Goal: Book appointment/travel/reservation

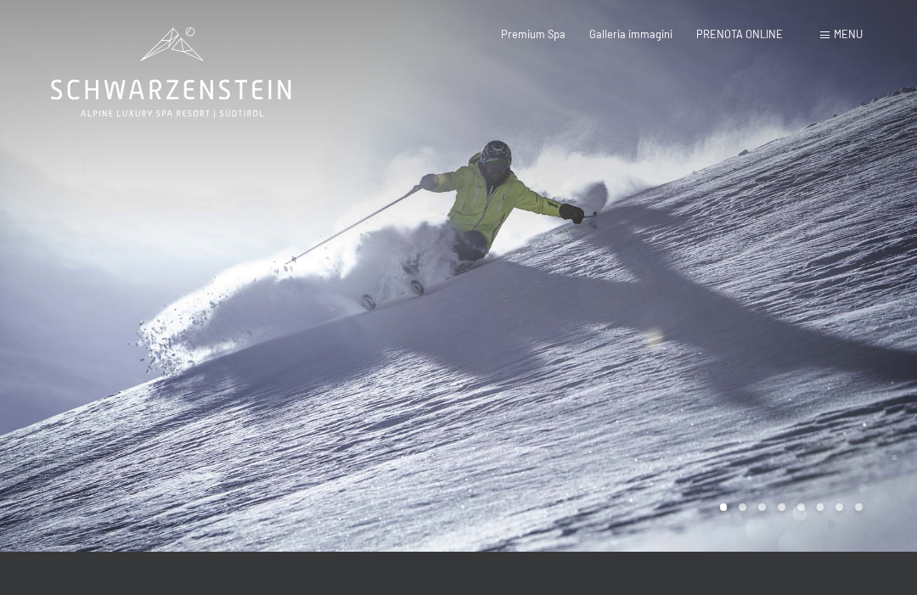
click at [816, 27] on div "Prenotazione Richiesta Premium Spa Galleria immagini PRENOTA ONLINE Menu DE IT …" at bounding box center [657, 34] width 410 height 15
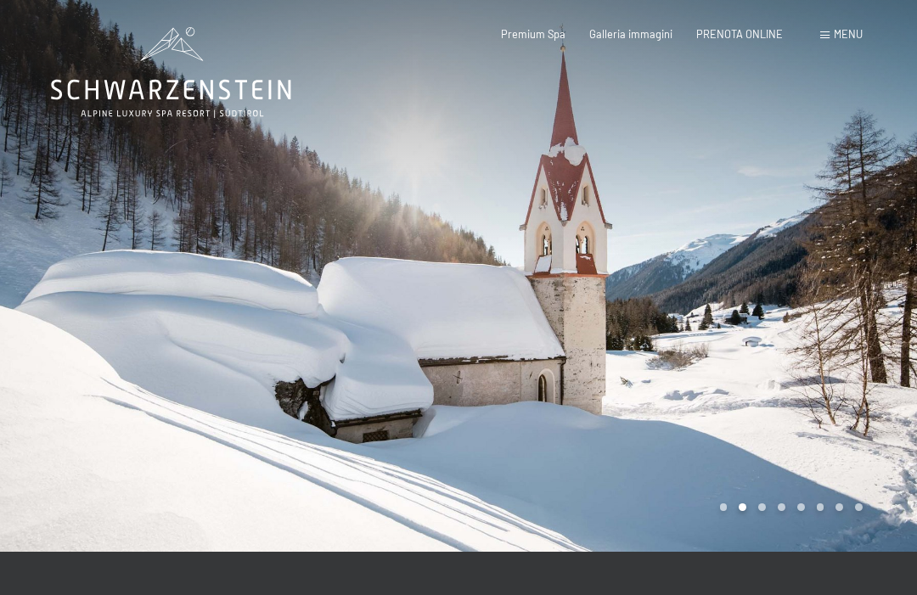
click at [838, 32] on span "Menu" at bounding box center [848, 34] width 29 height 14
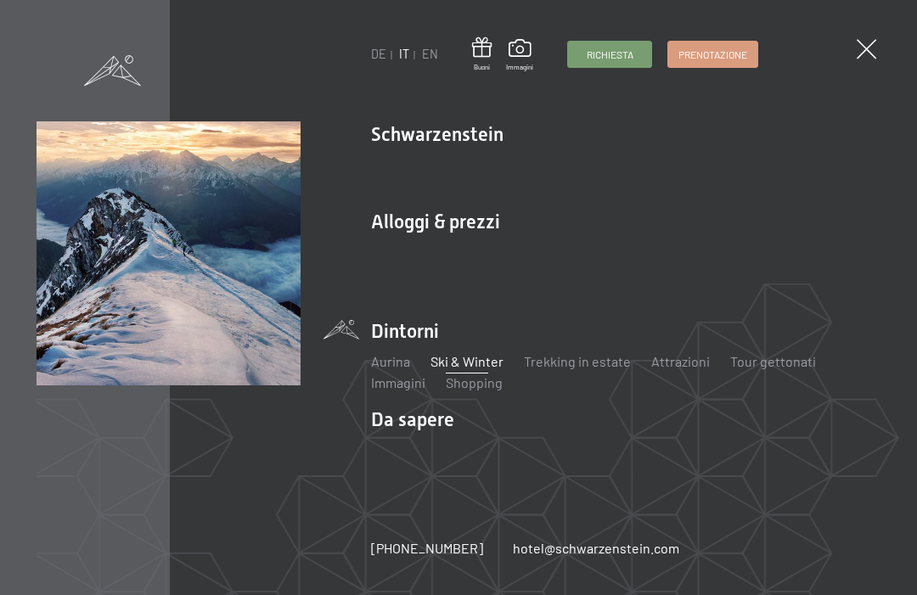
click at [396, 225] on img at bounding box center [209, 209] width 419 height 419
click at [397, 225] on img at bounding box center [209, 209] width 419 height 419
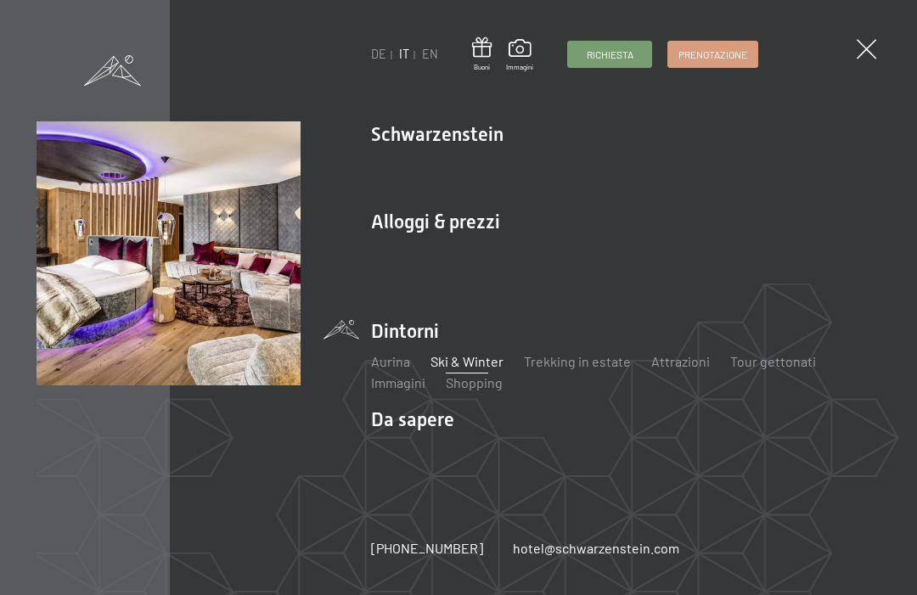
click at [615, 255] on link "Offerte" at bounding box center [611, 252] width 43 height 16
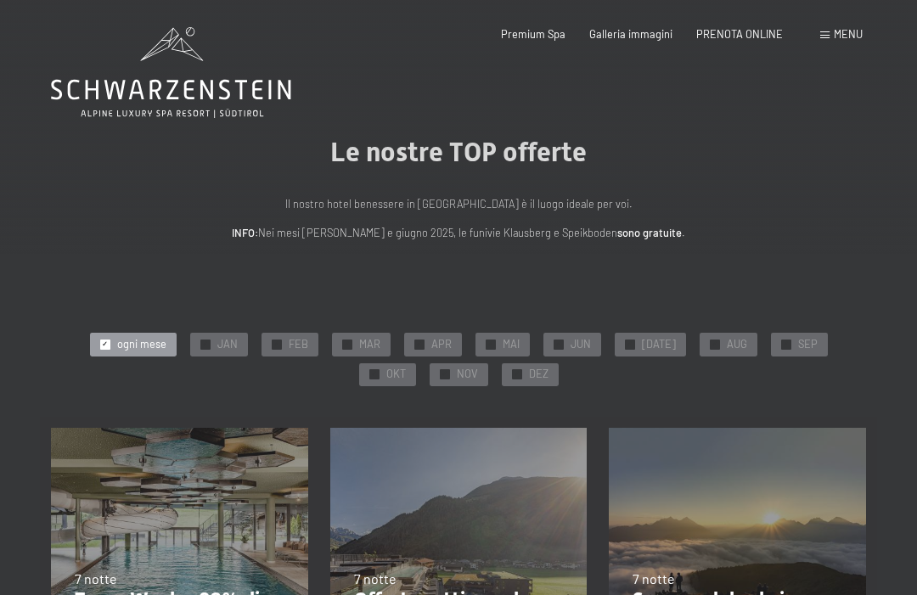
click at [406, 367] on span "OKT" at bounding box center [396, 374] width 20 height 15
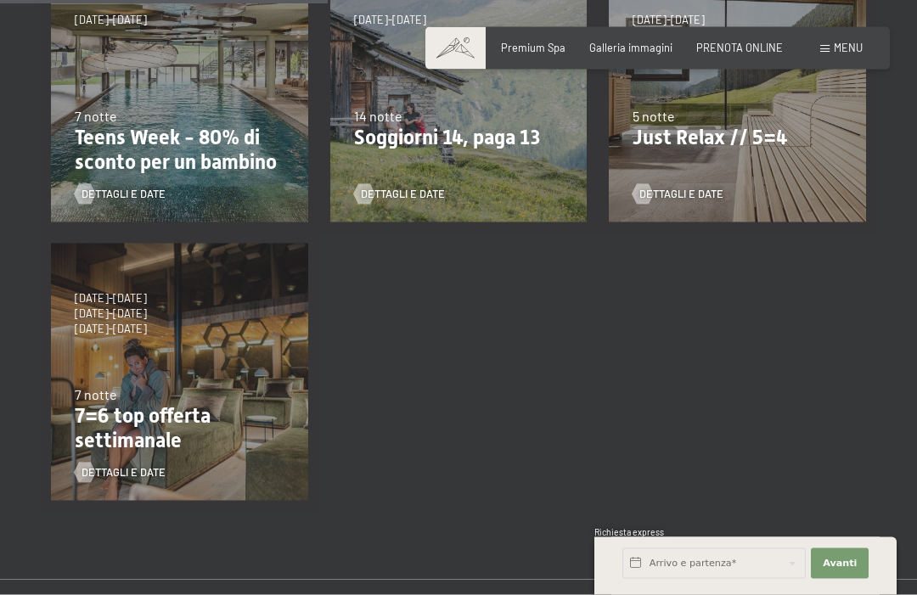
scroll to position [465, 0]
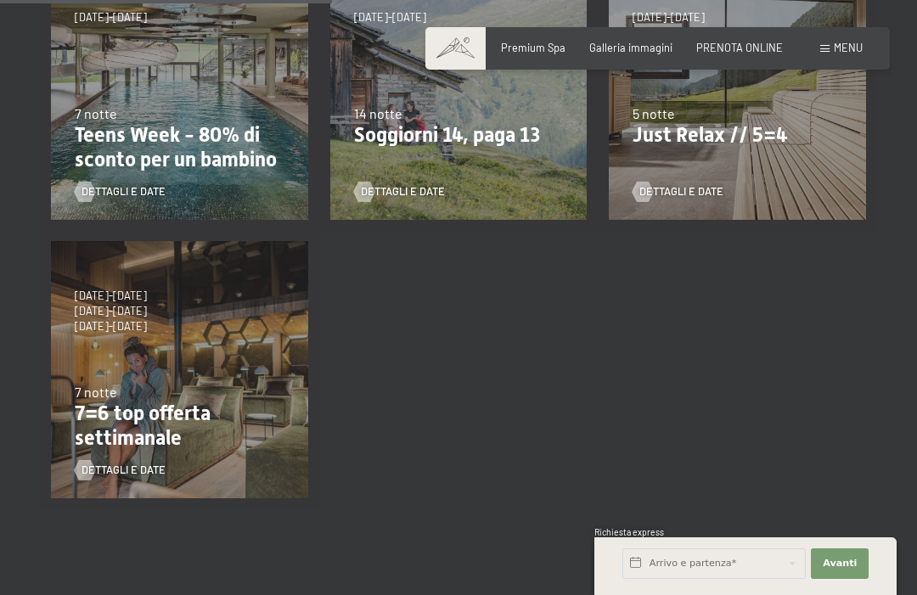
click at [118, 412] on p "7=6 top offerta settimanale" at bounding box center [180, 426] width 210 height 49
click at [112, 438] on p "7=6 top offerta settimanale" at bounding box center [180, 426] width 210 height 49
click at [114, 319] on span "31/10/2026-26/12/2026" at bounding box center [111, 326] width 72 height 15
click at [112, 319] on span "31/10/2026-26/12/2026" at bounding box center [111, 326] width 72 height 15
click at [121, 437] on p "7=6 top offerta settimanale" at bounding box center [180, 426] width 210 height 49
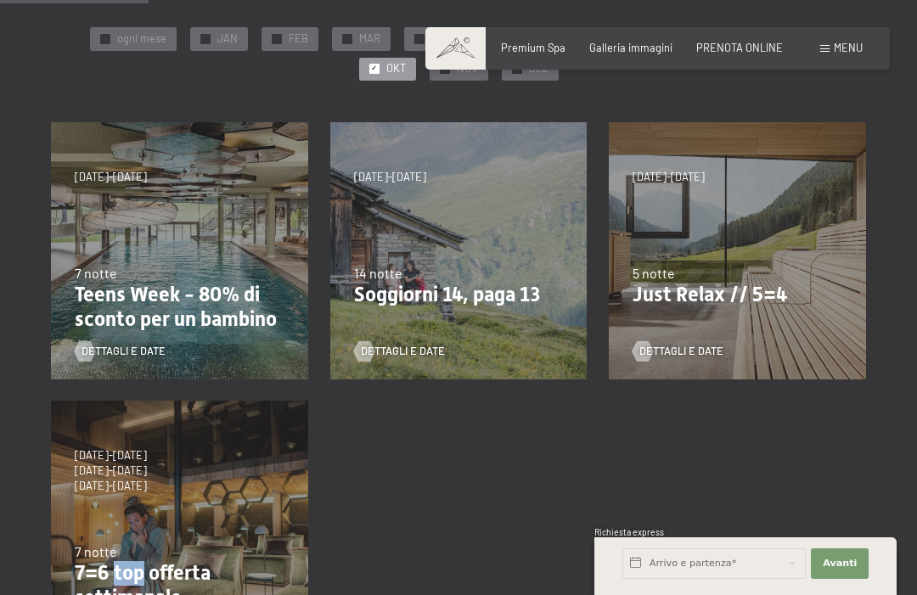
scroll to position [337, 0]
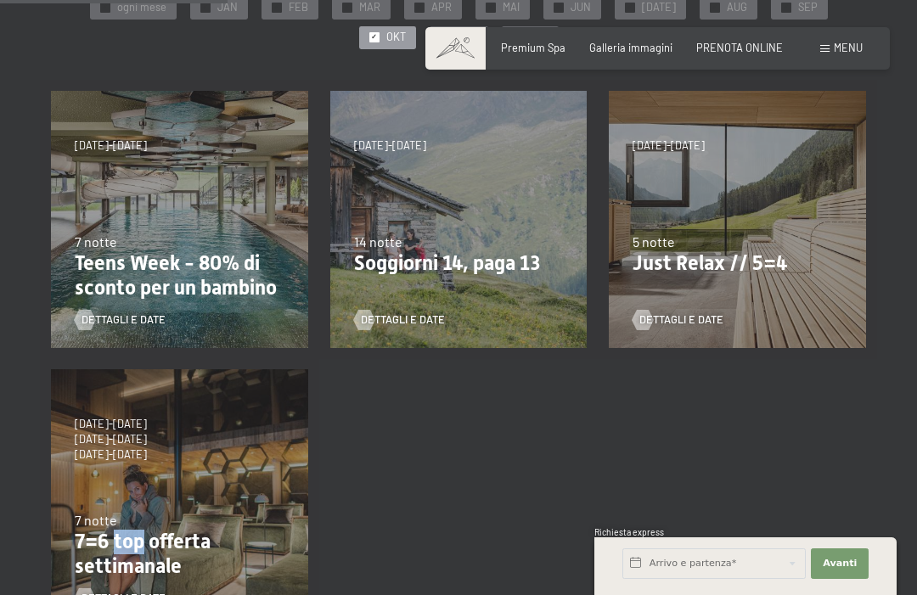
click at [138, 469] on div "4/10/2025-26/10/2025 1/11/2025-21/12/2025 10/1/2026-1/2/2026 7/3/2026-29/3/2026…" at bounding box center [179, 498] width 279 height 279
click at [143, 447] on span "31/10/2026-26/12/2026" at bounding box center [111, 454] width 72 height 15
click at [134, 448] on span "31/10/2026-26/12/2026" at bounding box center [111, 454] width 72 height 15
click at [118, 425] on span "4/10/2025-26/10/2025" at bounding box center [111, 424] width 72 height 15
click at [123, 448] on span "31/10/2026-26/12/2026" at bounding box center [111, 454] width 72 height 15
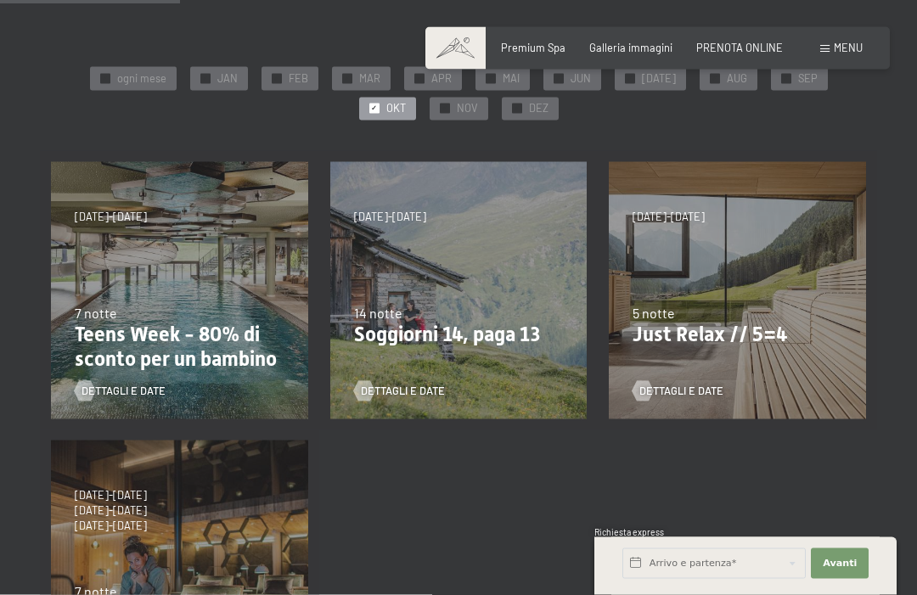
scroll to position [267, 0]
click at [141, 496] on span "4/10/2025-26/10/2025" at bounding box center [111, 494] width 72 height 15
click at [130, 476] on div "4/10/2025-26/10/2025 1/11/2025-21/12/2025 10/1/2026-1/2/2026 7/3/2026-29/3/2026…" at bounding box center [179, 569] width 279 height 279
click at [129, 472] on div "4/10/2025-26/10/2025 1/11/2025-21/12/2025 10/1/2026-1/2/2026 7/3/2026-29/3/2026…" at bounding box center [179, 569] width 279 height 279
click at [126, 469] on div "4/10/2025-26/10/2025 1/11/2025-21/12/2025 10/1/2026-1/2/2026 7/3/2026-29/3/2026…" at bounding box center [179, 569] width 279 height 279
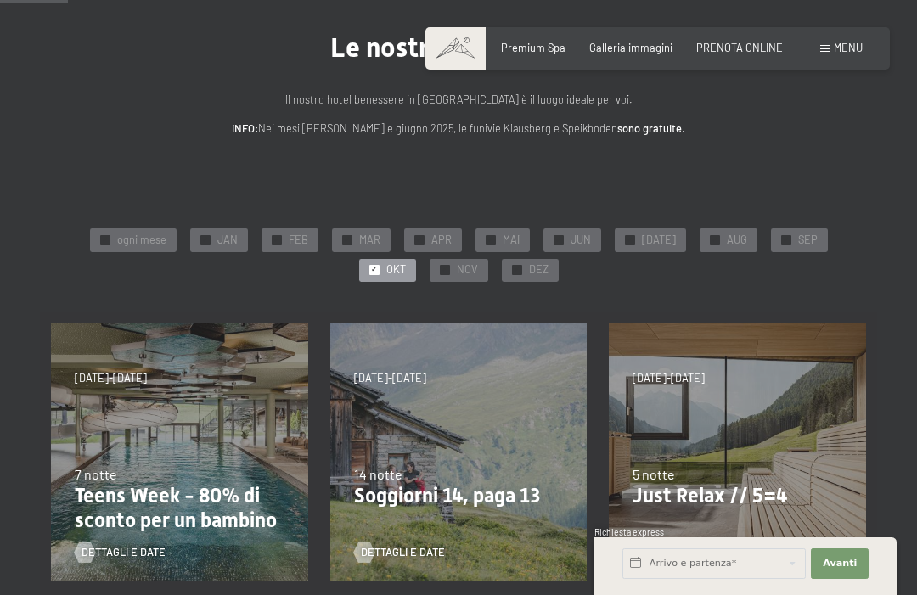
scroll to position [104, 0]
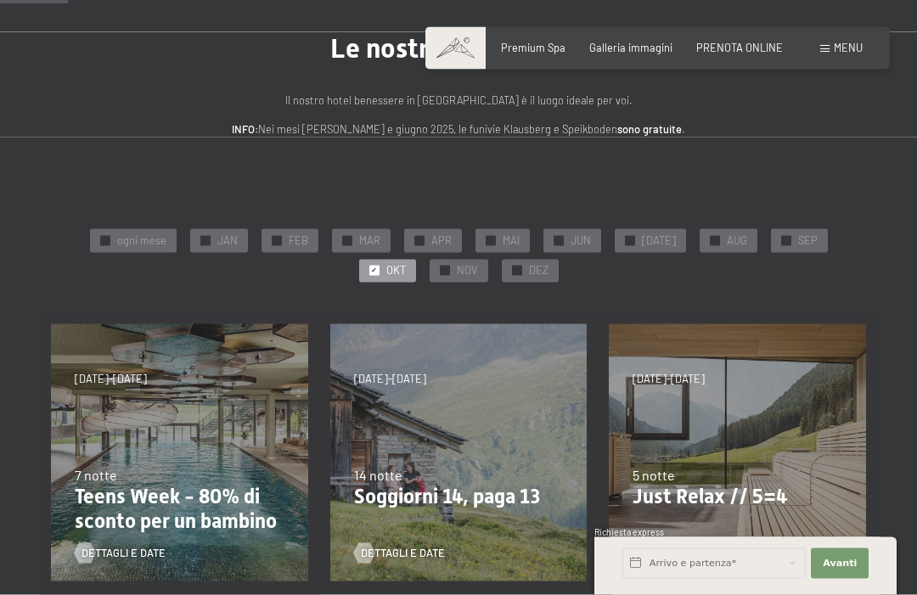
click at [213, 466] on div "7 notte" at bounding box center [180, 475] width 210 height 19
click at [195, 487] on p "Teens Week - 80% di sconto per un bambino" at bounding box center [180, 509] width 210 height 49
click at [880, 115] on div "Le nostre TOP offerte Il nostro hotel benessere in Alto Adige è il luogo ideale…" at bounding box center [458, 84] width 917 height 105
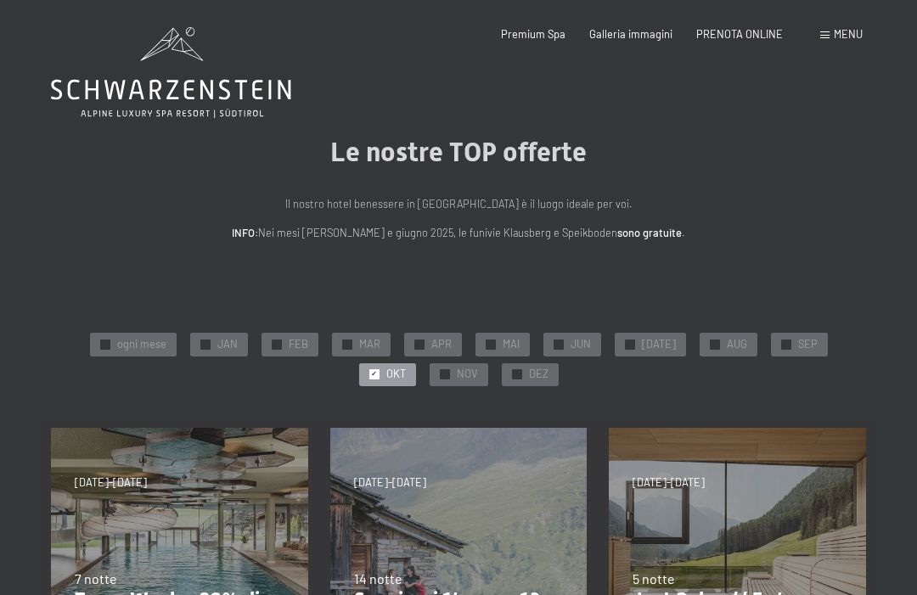
click at [540, 167] on span "Le nostre TOP offerte" at bounding box center [458, 152] width 256 height 32
click at [834, 39] on span "Menu" at bounding box center [848, 34] width 29 height 14
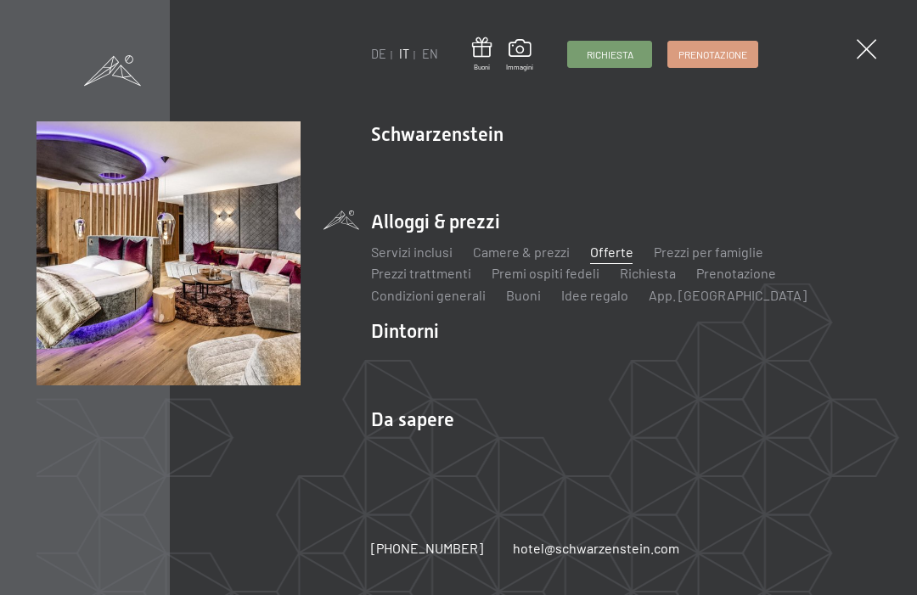
click at [609, 260] on link "Offerte" at bounding box center [611, 252] width 43 height 16
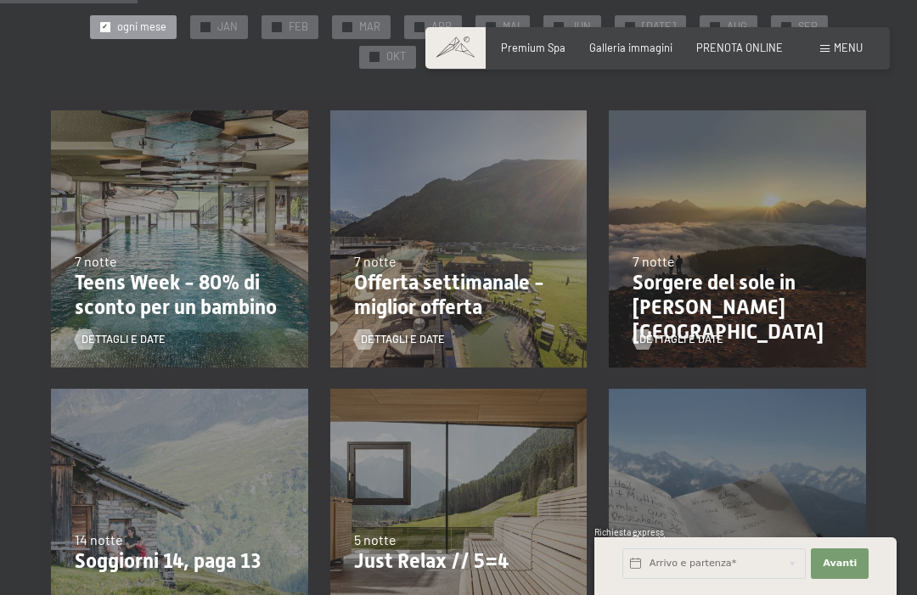
scroll to position [317, 0]
click at [405, 302] on p "Offerta settimanale - miglior offerta" at bounding box center [459, 296] width 210 height 49
click at [398, 323] on div "Dettagli e Date" at bounding box center [453, 330] width 199 height 36
click at [408, 298] on p "Offerta settimanale - miglior offerta" at bounding box center [459, 296] width 210 height 49
click at [405, 298] on p "Offerta settimanale - miglior offerta" at bounding box center [459, 296] width 210 height 49
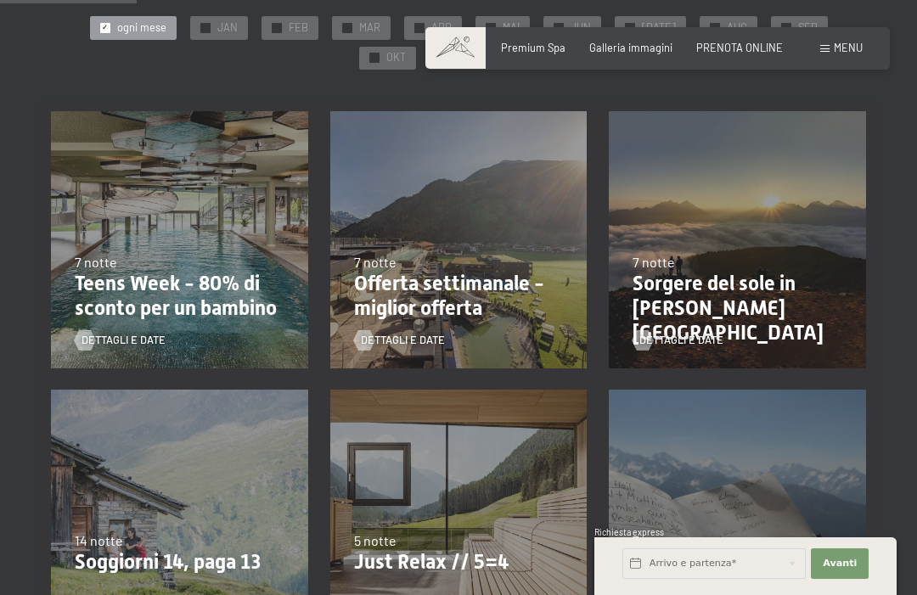
click at [404, 295] on p "Offerta settimanale - miglior offerta" at bounding box center [459, 296] width 210 height 49
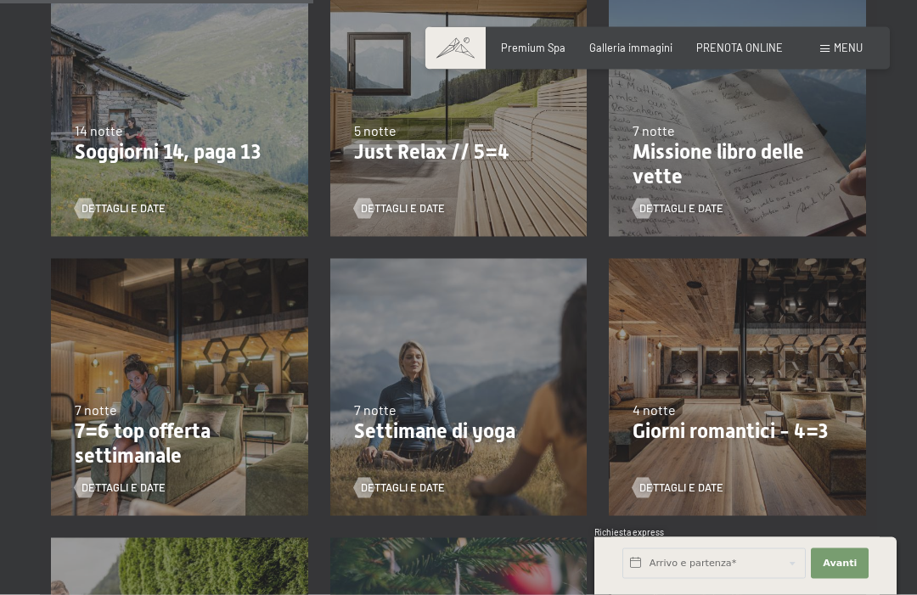
scroll to position [728, 0]
click at [93, 403] on span "7 notte" at bounding box center [96, 409] width 42 height 16
click at [95, 393] on div "4/10/2025-26/10/2025 1/11/2025-21/12/2025 10/1/2026-1/2/2026 7/3/2026-29/3/2026…" at bounding box center [179, 386] width 279 height 279
click at [106, 401] on span "7 notte" at bounding box center [96, 409] width 42 height 16
click at [110, 410] on span "7 notte" at bounding box center [96, 409] width 42 height 16
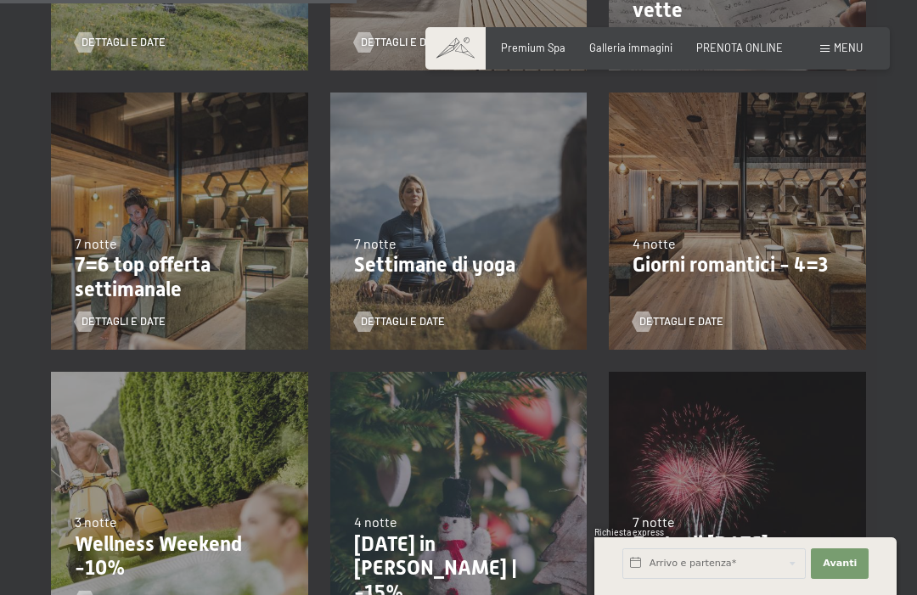
scroll to position [849, 0]
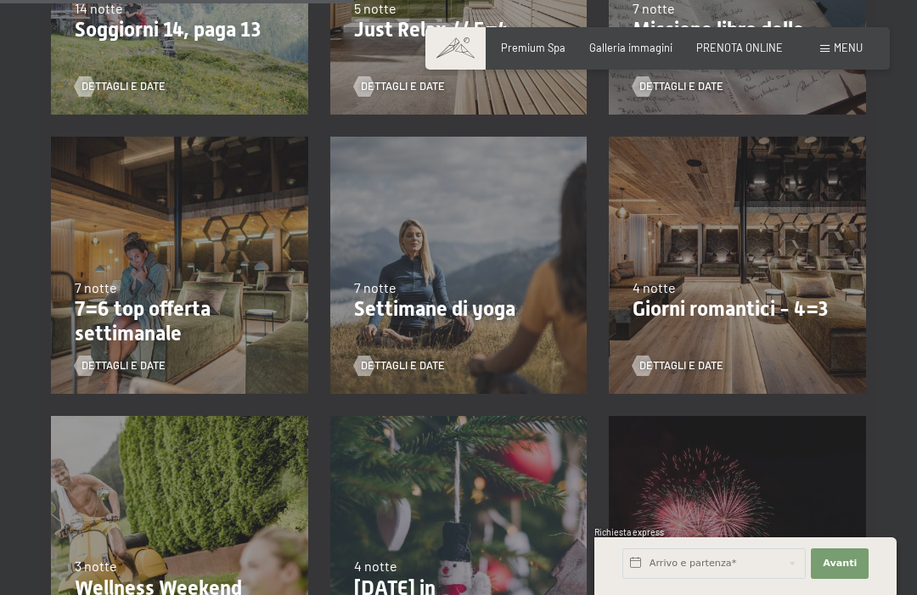
click at [109, 338] on div "Dettagli e Date" at bounding box center [174, 356] width 199 height 36
click at [102, 331] on p "7=6 top offerta settimanale" at bounding box center [180, 321] width 210 height 49
click at [98, 331] on p "7=6 top offerta settimanale" at bounding box center [180, 321] width 210 height 49
click at [104, 332] on p "7=6 top offerta settimanale" at bounding box center [180, 321] width 210 height 49
click at [127, 322] on p "7=6 top offerta settimanale" at bounding box center [180, 321] width 210 height 49
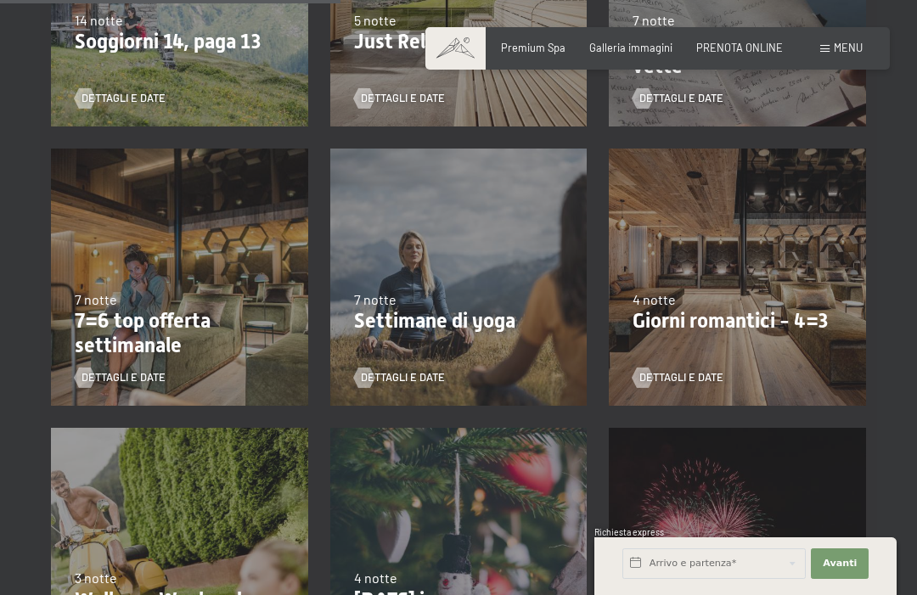
scroll to position [822, 0]
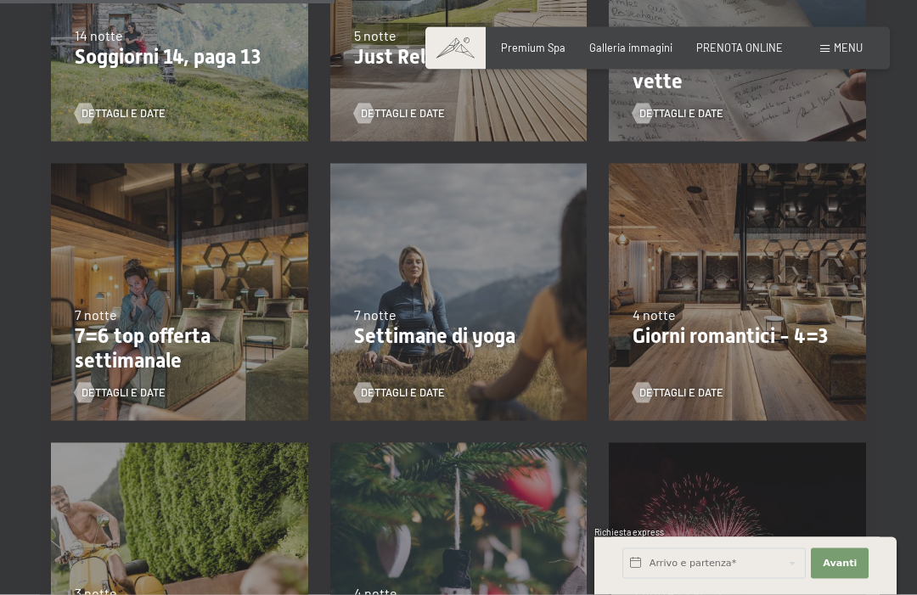
click at [149, 295] on div "4/10/2025-26/10/2025 1/11/2025-21/12/2025 10/1/2026-1/2/2026 7/3/2026-29/3/2026…" at bounding box center [179, 292] width 279 height 279
click at [155, 301] on div "4/10/2025-26/10/2025 1/11/2025-21/12/2025 10/1/2026-1/2/2026 7/3/2026-29/3/2026…" at bounding box center [179, 292] width 279 height 279
click at [157, 306] on div "7 notte" at bounding box center [180, 315] width 210 height 19
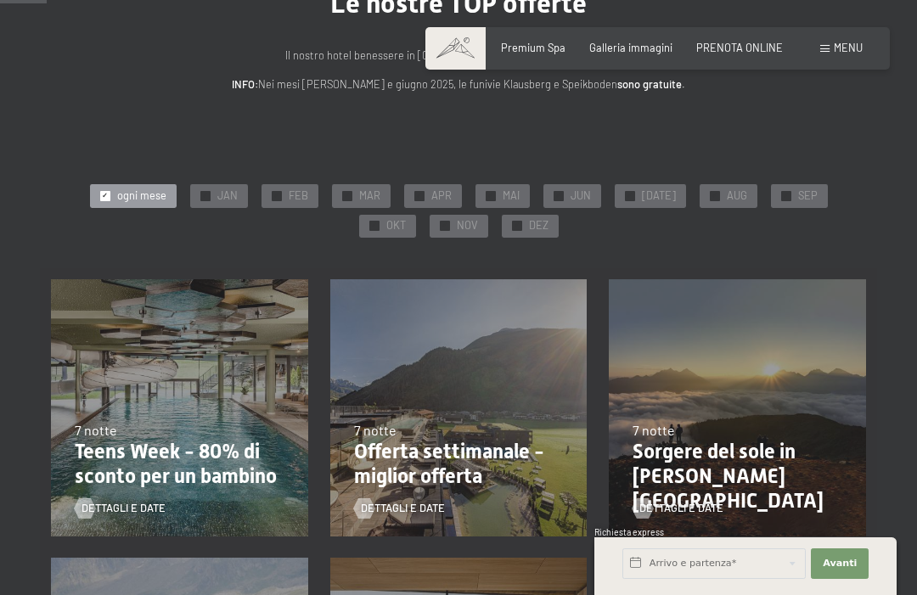
scroll to position [0, 0]
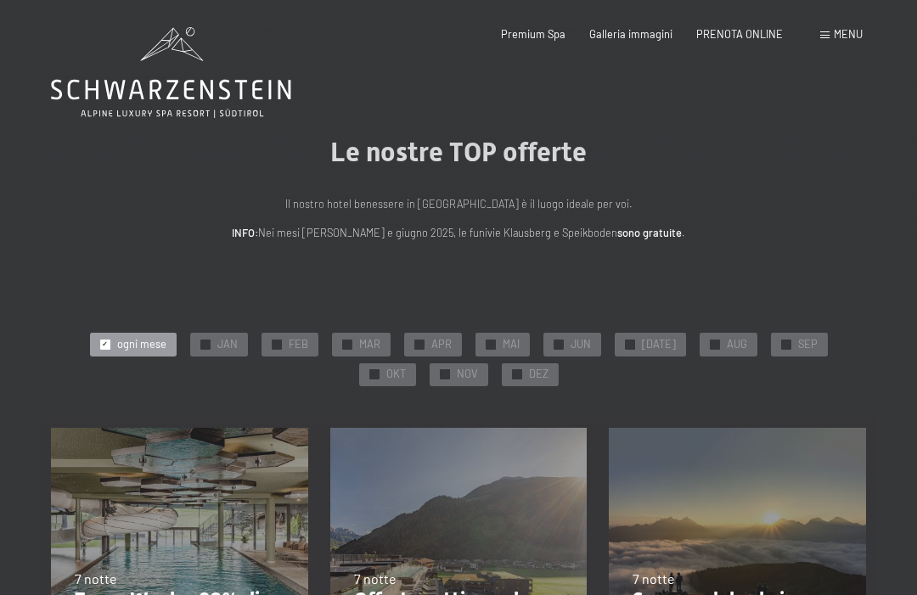
click at [406, 367] on span "OKT" at bounding box center [396, 374] width 20 height 15
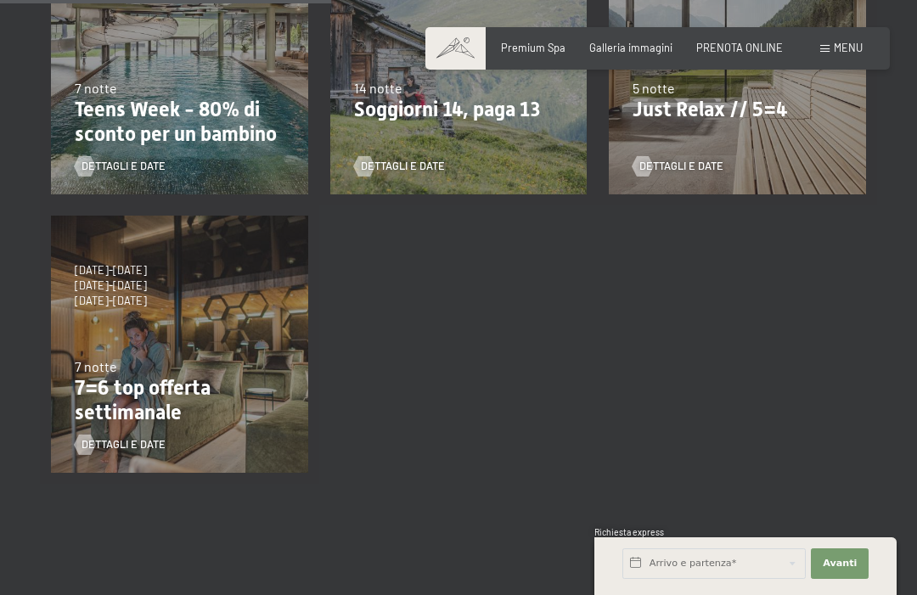
scroll to position [490, 0]
click at [105, 392] on p "7=6 top offerta settimanale" at bounding box center [180, 401] width 210 height 49
click at [116, 386] on p "7=6 top offerta settimanale" at bounding box center [180, 401] width 210 height 49
click at [130, 377] on p "7=6 top offerta settimanale" at bounding box center [180, 401] width 210 height 49
click at [121, 366] on div "7 notte" at bounding box center [180, 367] width 210 height 19
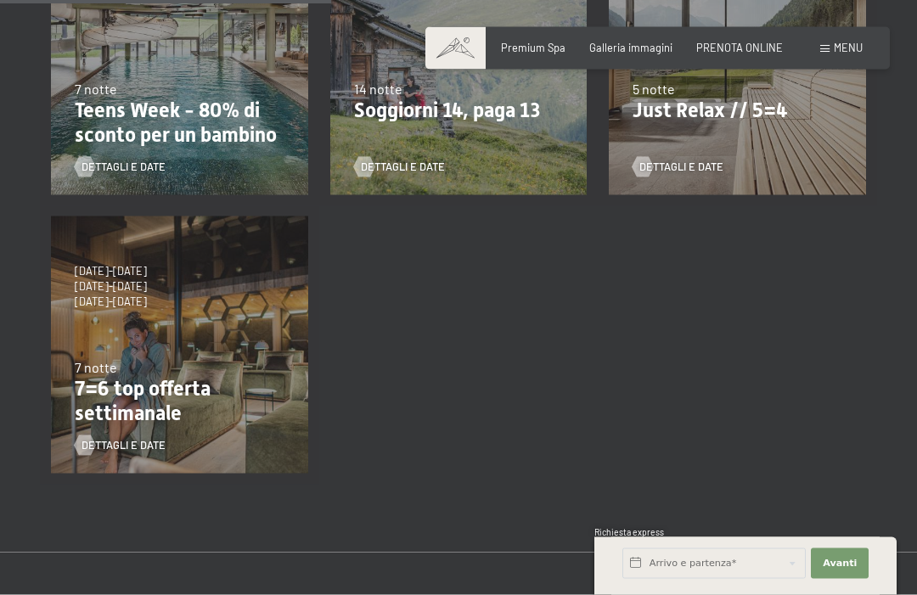
click at [106, 295] on span "31/10/2026-26/12/2026" at bounding box center [111, 302] width 72 height 15
click at [104, 272] on span "4/10/2025-26/10/2025" at bounding box center [111, 271] width 72 height 15
click at [115, 285] on span "12/9/2026-25/10/2026" at bounding box center [111, 286] width 72 height 15
click at [837, 579] on button "Avanti Nascondere i campi dell'indirizzo" at bounding box center [840, 563] width 58 height 31
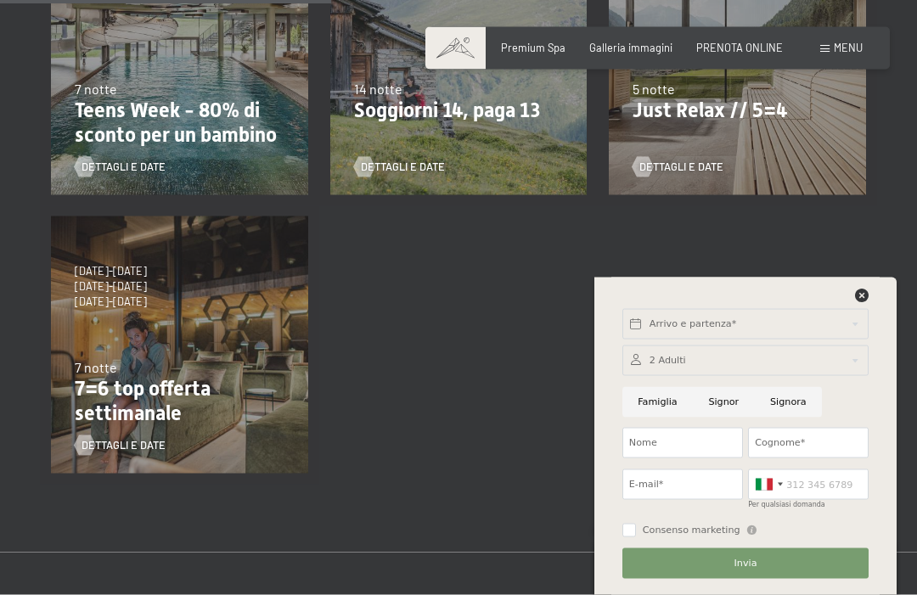
scroll to position [491, 0]
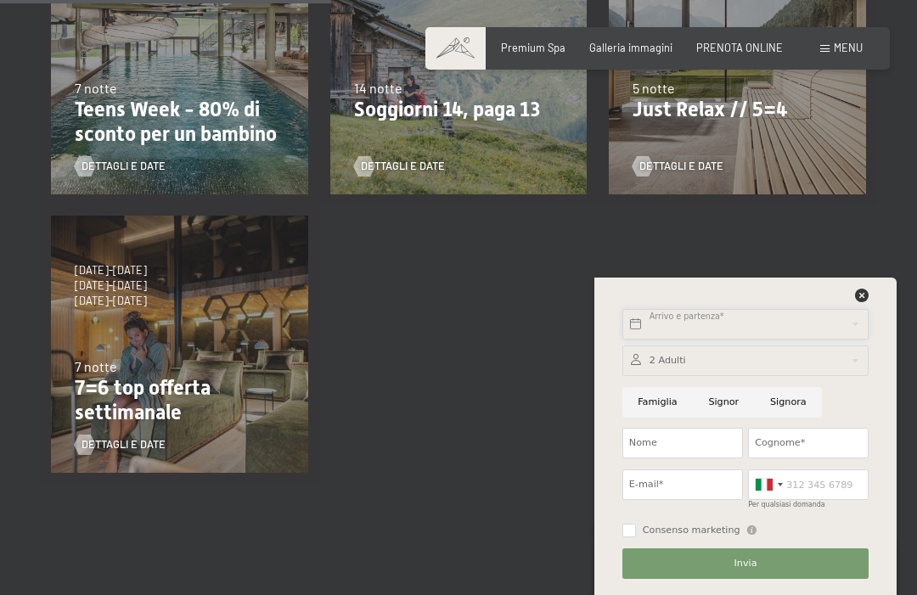
click at [632, 340] on input "text" at bounding box center [745, 324] width 246 height 31
click at [864, 302] on icon at bounding box center [862, 296] width 14 height 14
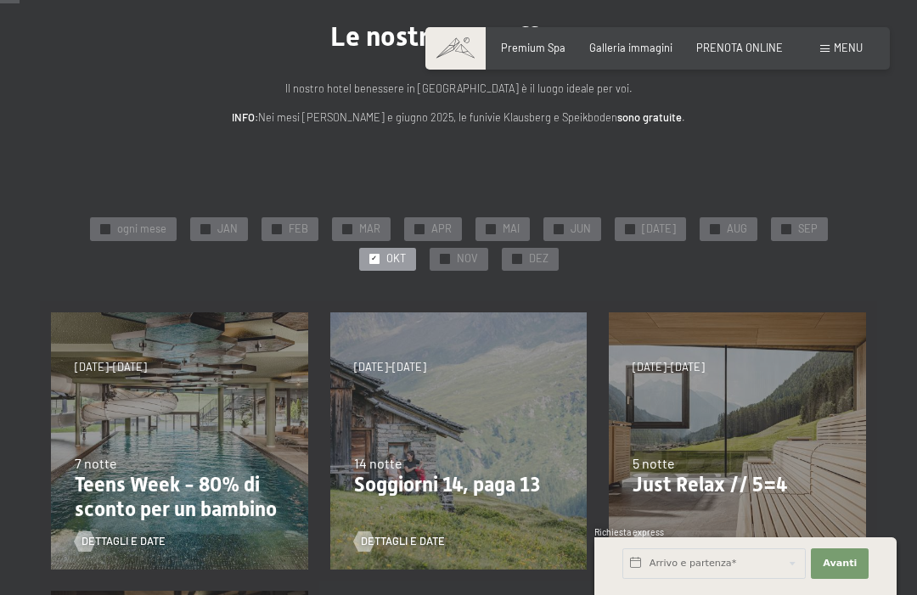
scroll to position [0, 0]
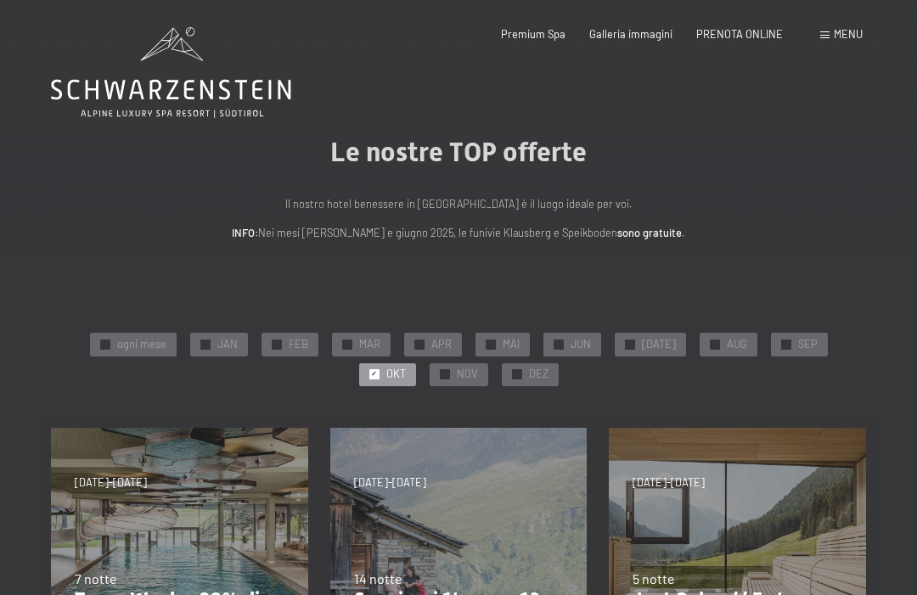
click at [823, 29] on div "Menu" at bounding box center [841, 34] width 42 height 15
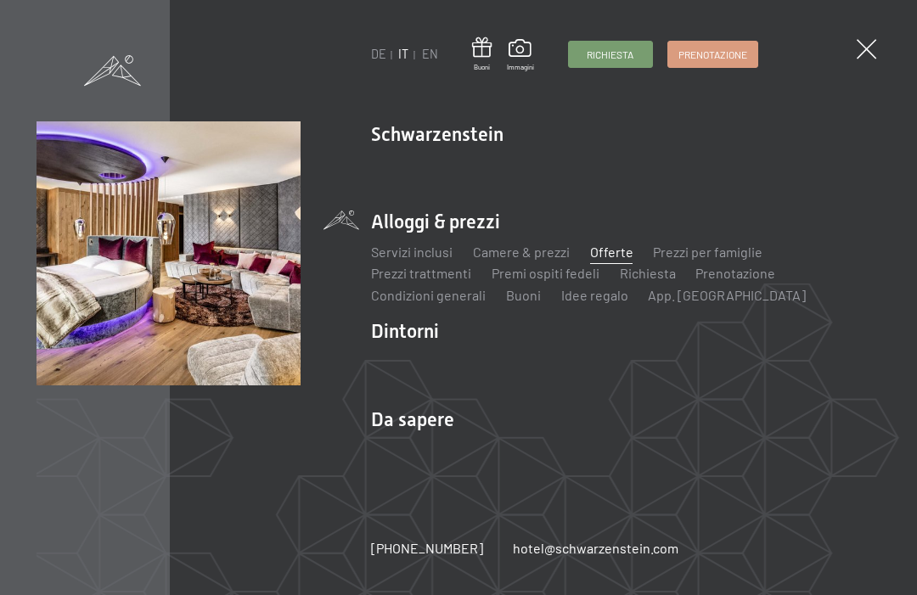
click at [720, 49] on span "Prenotazione" at bounding box center [712, 55] width 69 height 14
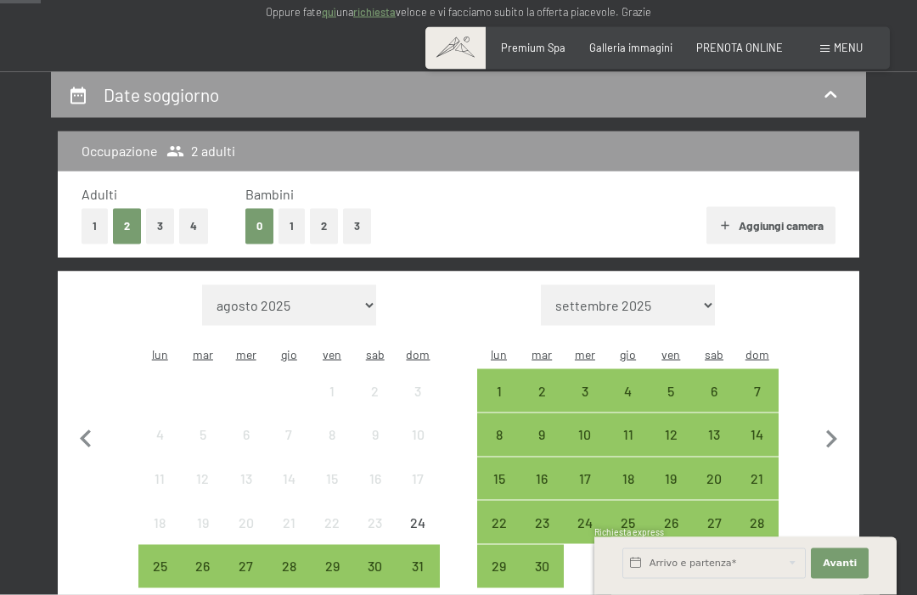
scroll to position [264, 0]
click at [817, 432] on icon "button" at bounding box center [831, 439] width 36 height 36
select select "[DATE]"
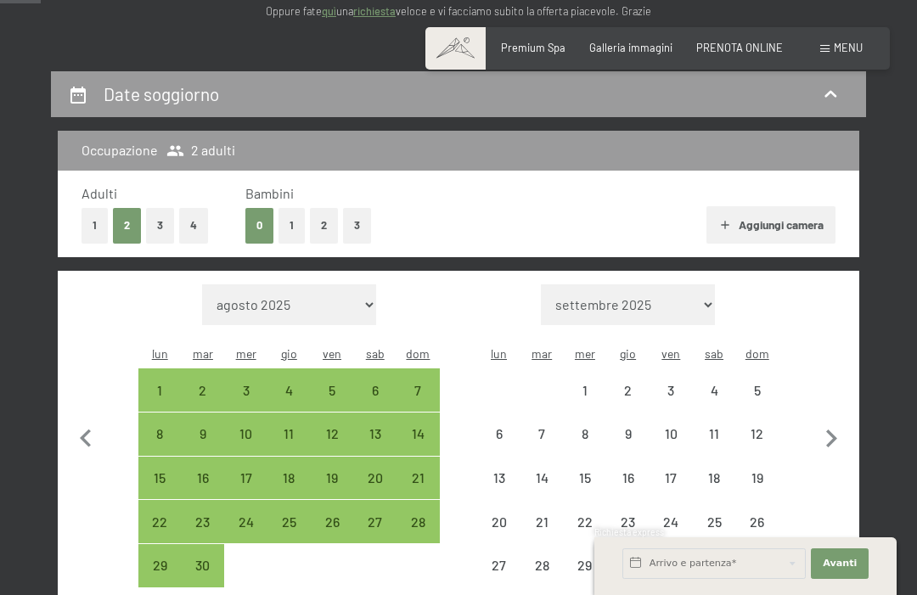
select select "[DATE]"
select select "2025-10-01"
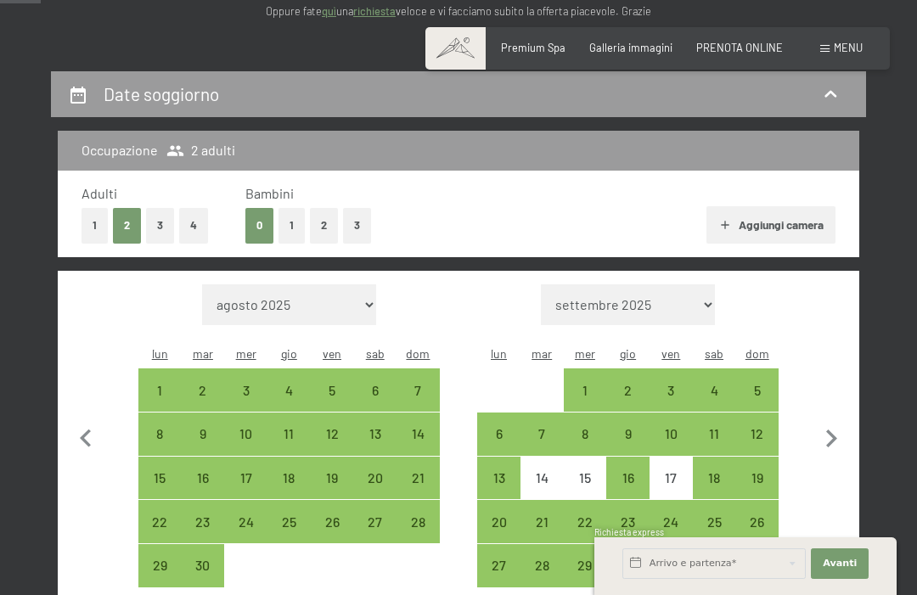
click at [711, 384] on div "4" at bounding box center [714, 404] width 40 height 40
select select "2025-09-01"
select select "2025-10-01"
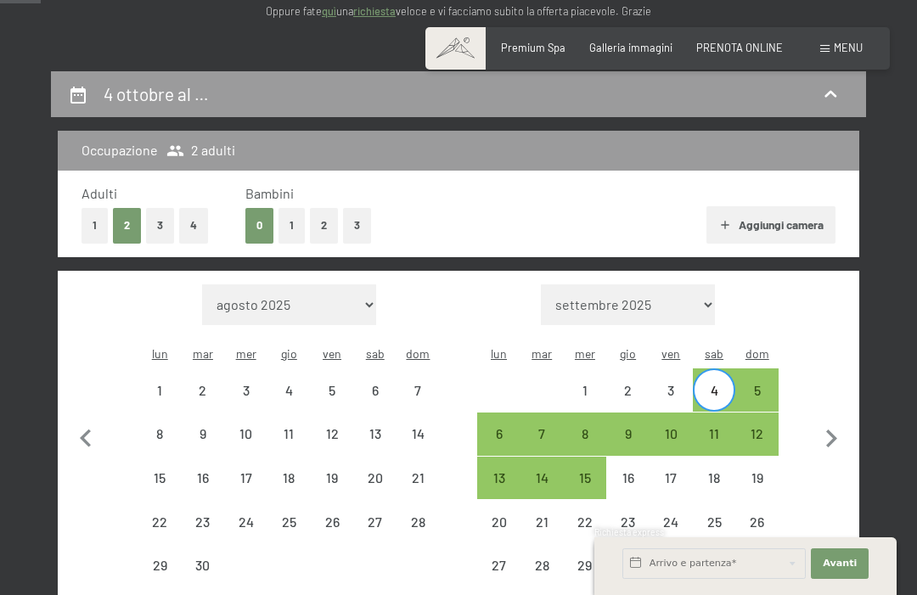
click at [750, 384] on div "5" at bounding box center [757, 404] width 40 height 40
select select "2025-09-01"
select select "2025-10-01"
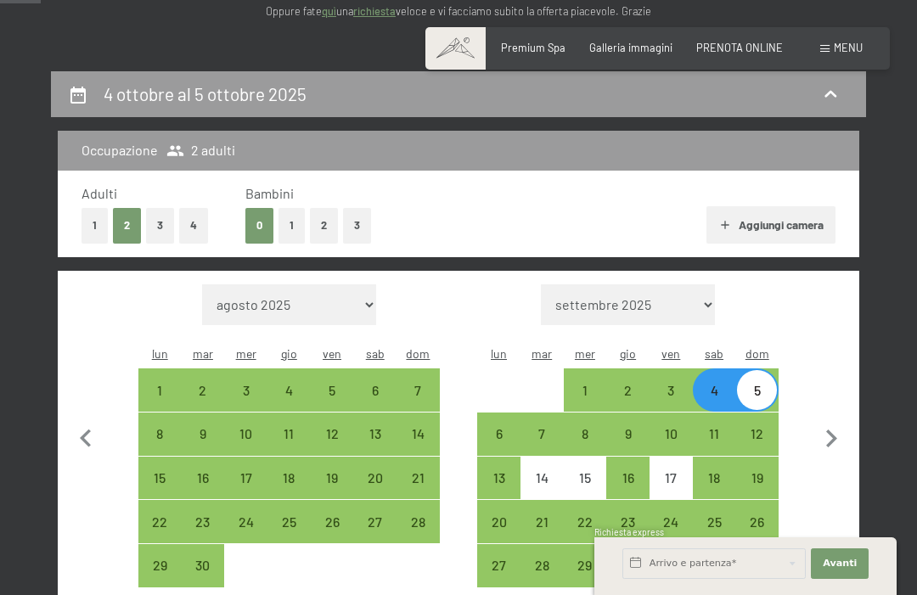
click at [755, 427] on div "12" at bounding box center [757, 447] width 40 height 40
select select "2025-09-01"
select select "2025-10-01"
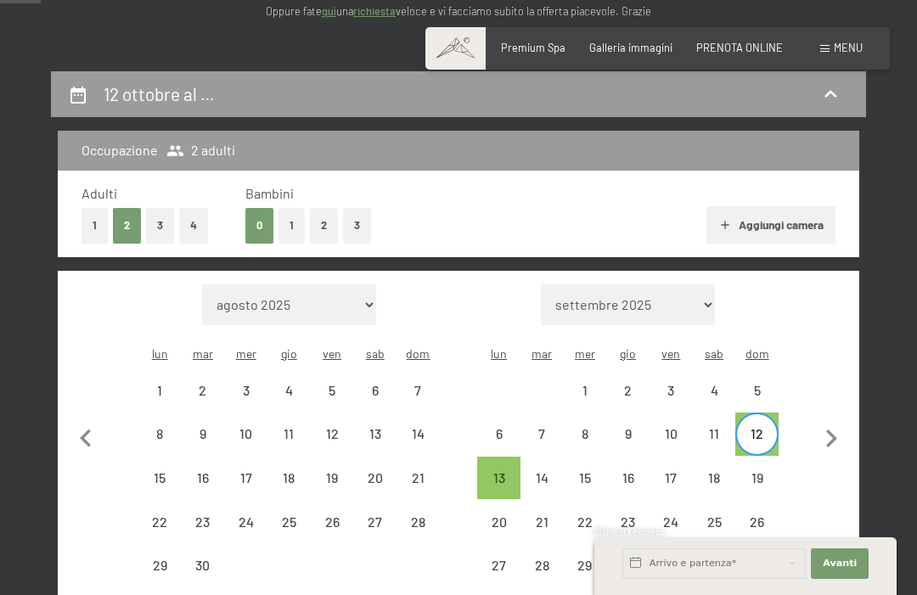
click at [756, 384] on div "5" at bounding box center [757, 404] width 40 height 40
select select "2025-09-01"
select select "2025-10-01"
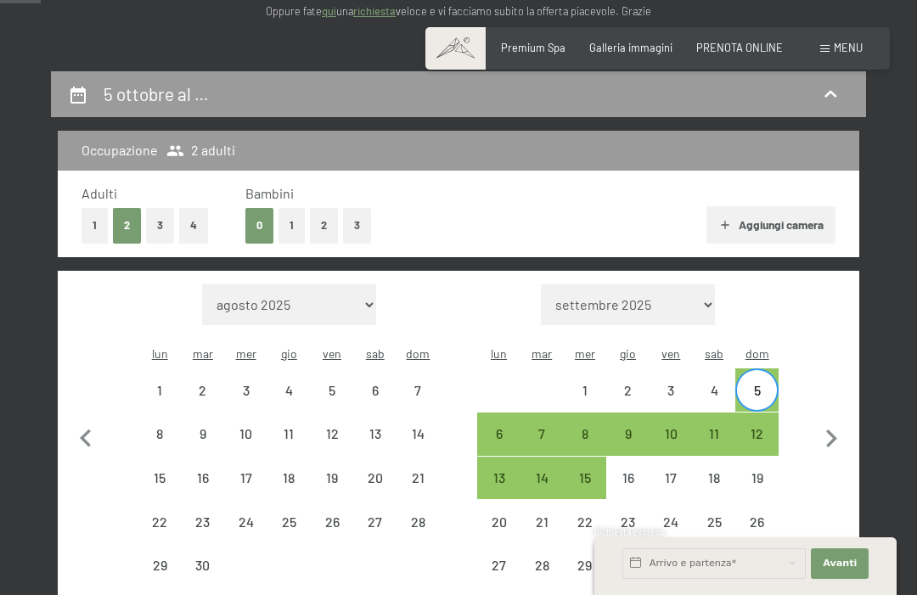
click at [755, 384] on div "5" at bounding box center [757, 404] width 40 height 40
select select "2025-09-01"
select select "2025-10-01"
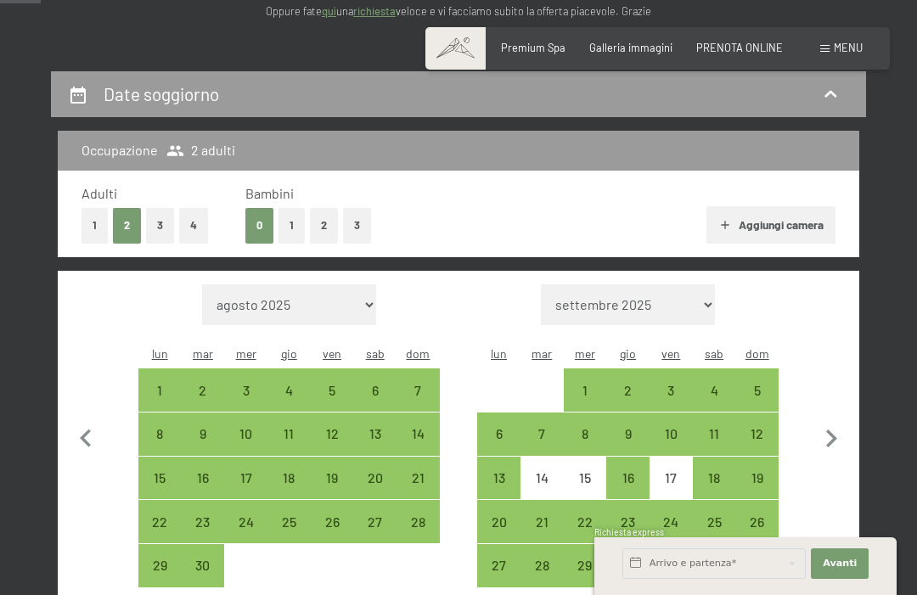
click at [769, 384] on div "5" at bounding box center [757, 404] width 40 height 40
select select "2025-09-01"
select select "2025-10-01"
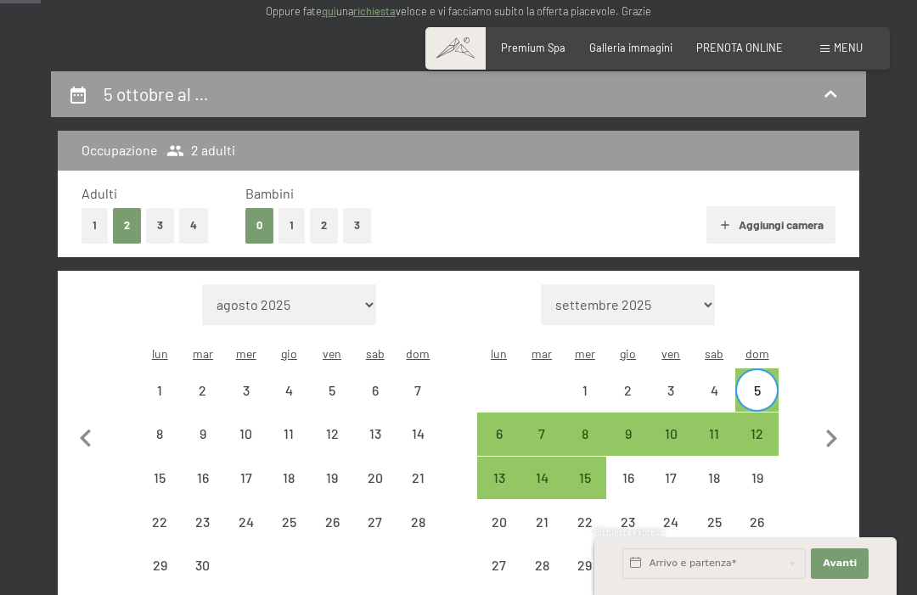
click at [771, 427] on div "12" at bounding box center [757, 447] width 40 height 40
select select "2025-09-01"
select select "2025-10-01"
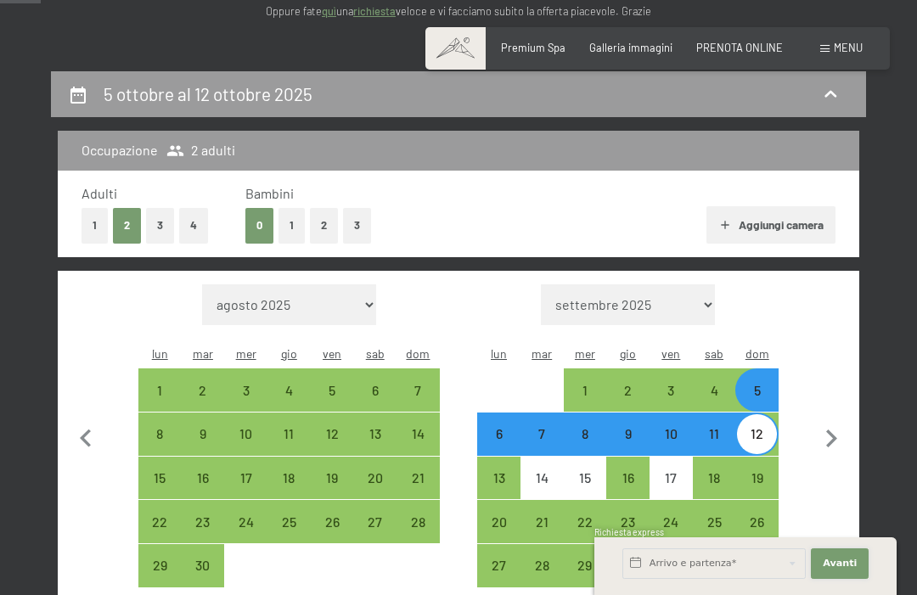
click at [842, 570] on span "Avanti" at bounding box center [840, 564] width 34 height 14
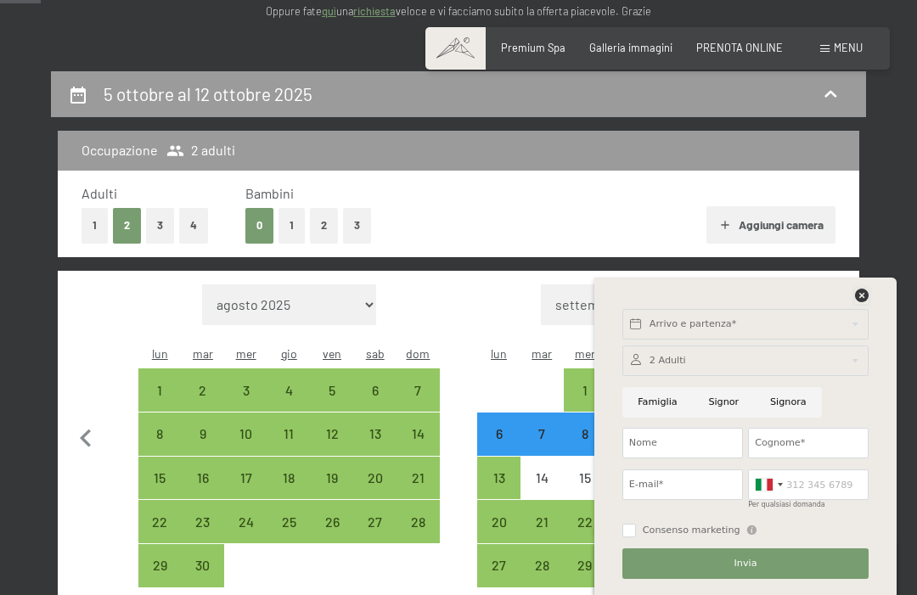
click at [867, 302] on icon at bounding box center [862, 296] width 14 height 14
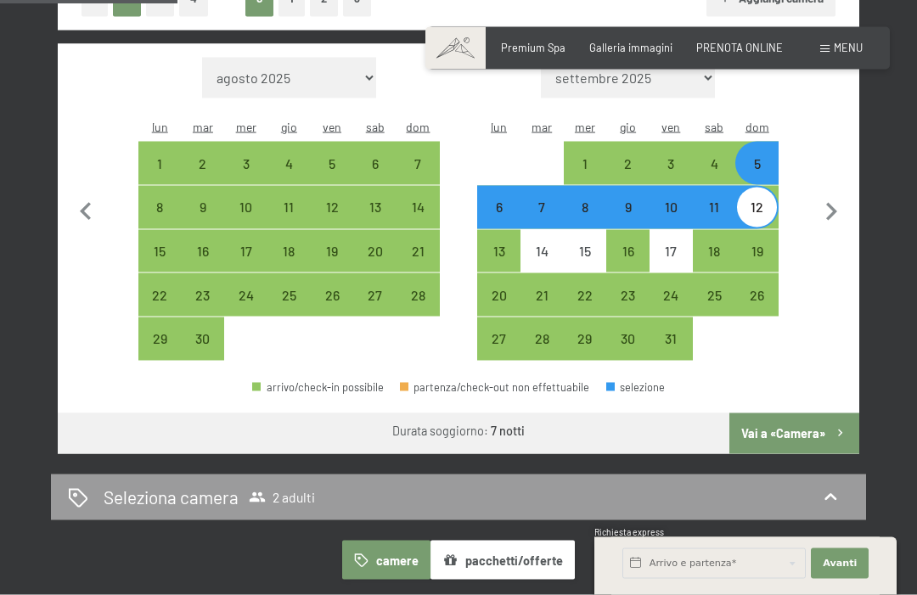
scroll to position [520, 0]
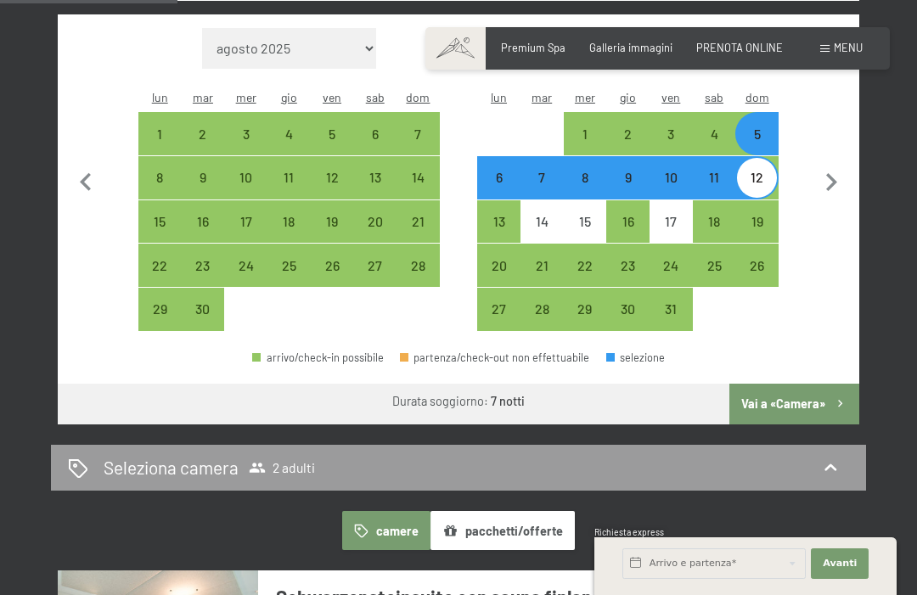
click at [797, 403] on button "Vai a «Camera»" at bounding box center [794, 404] width 130 height 41
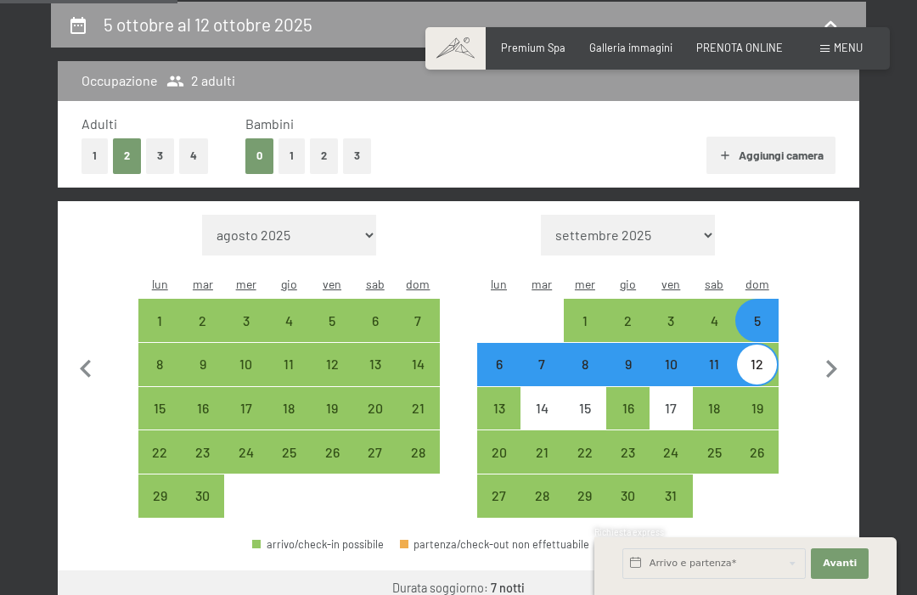
select select "2025-09-01"
select select "2025-10-01"
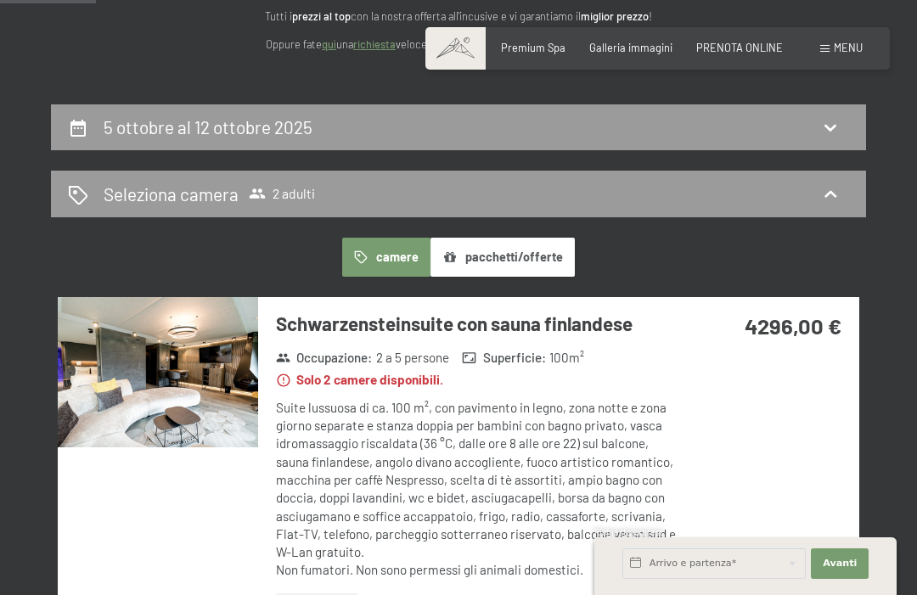
scroll to position [230, 0]
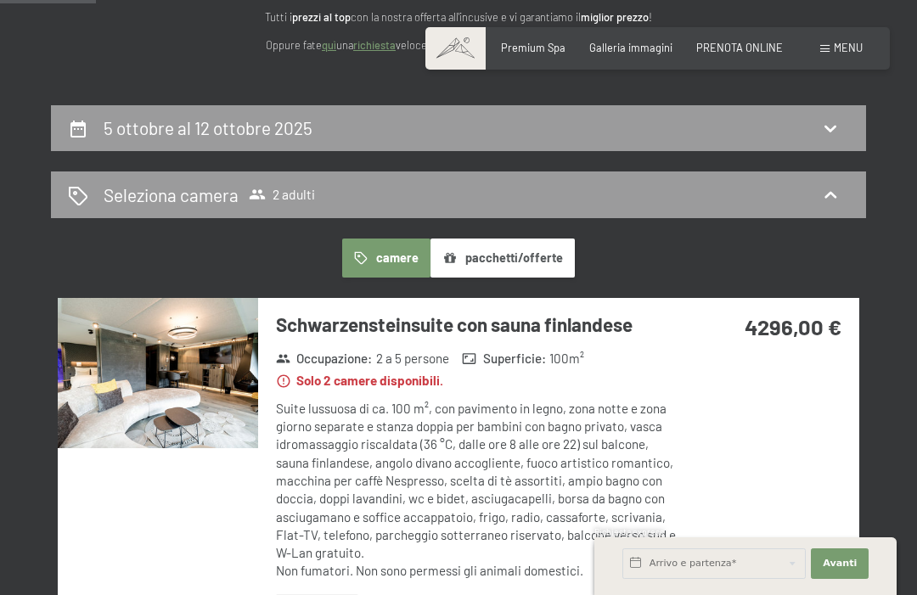
click at [833, 196] on icon at bounding box center [830, 195] width 20 height 20
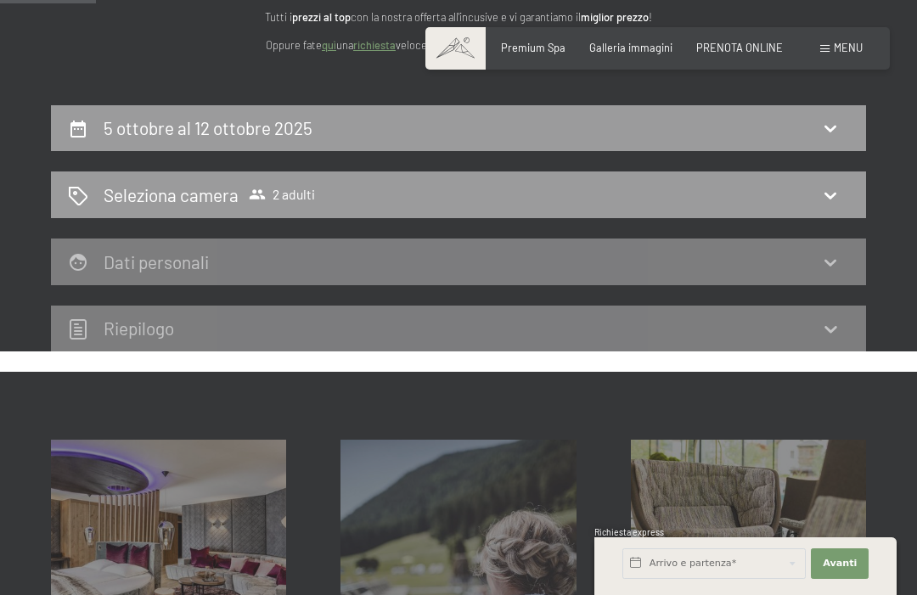
click at [834, 134] on icon at bounding box center [830, 128] width 20 height 20
select select "2025-09-01"
select select "2025-10-01"
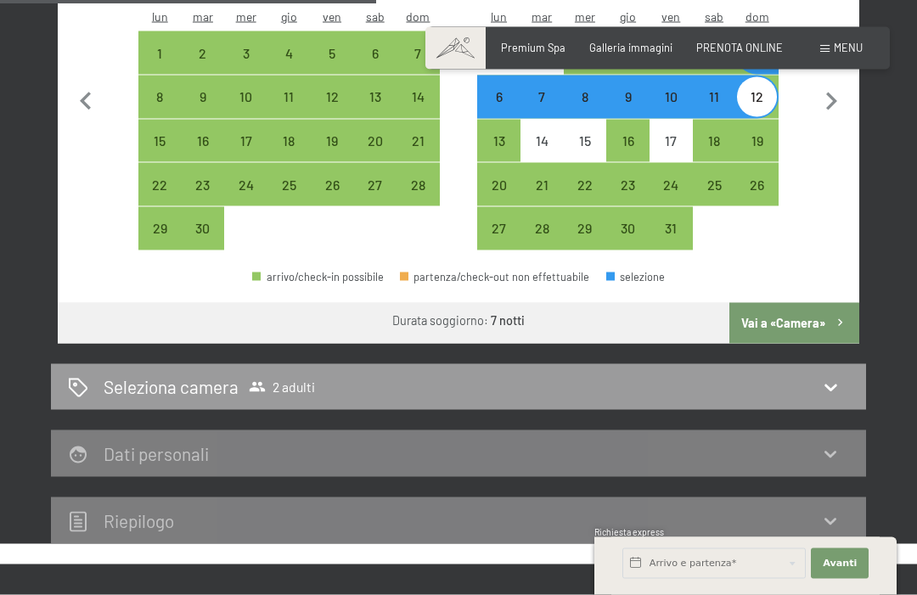
scroll to position [604, 0]
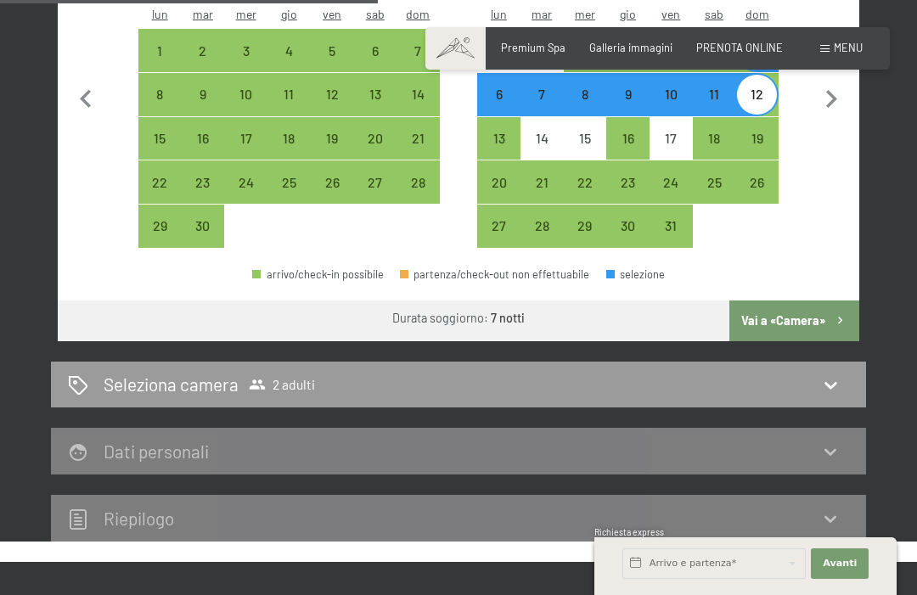
click at [836, 374] on icon at bounding box center [830, 384] width 20 height 20
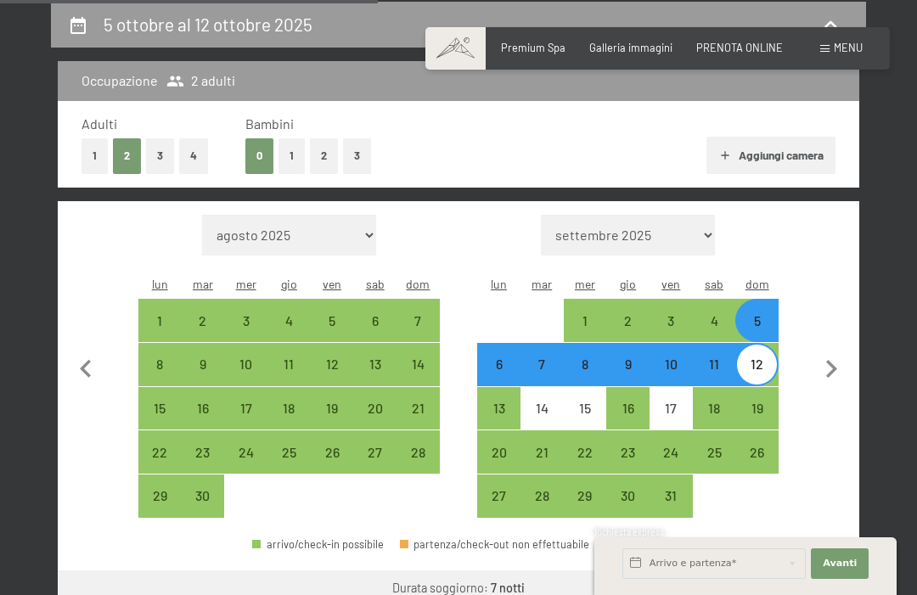
select select "2025-09-01"
select select "2025-10-01"
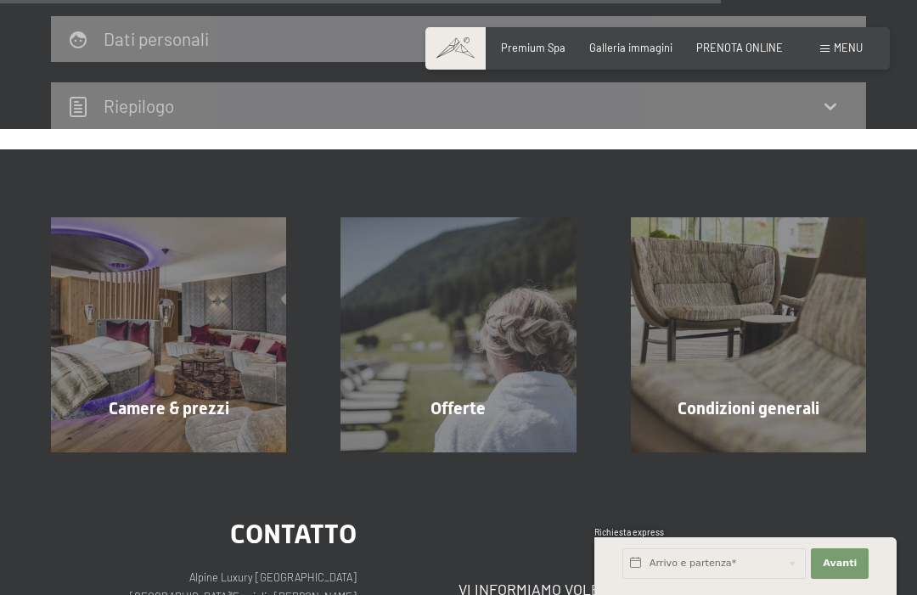
scroll to position [1687, 0]
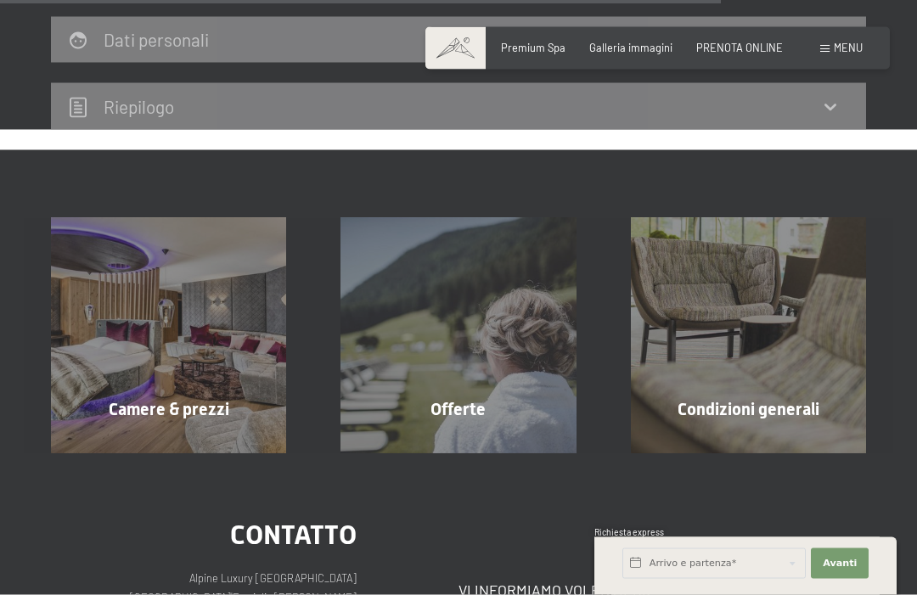
click at [150, 438] on span "mostra altro" at bounding box center [172, 445] width 75 height 15
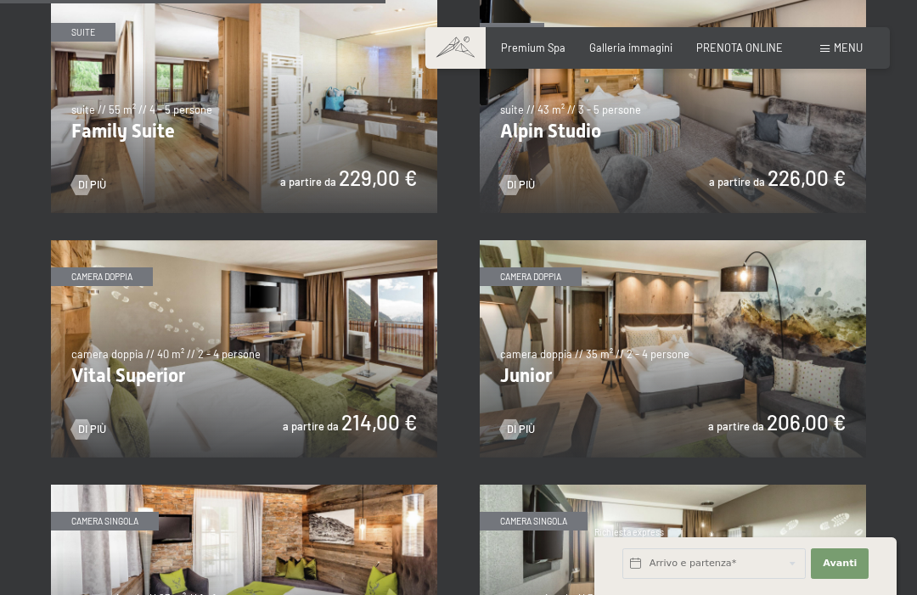
scroll to position [1628, 0]
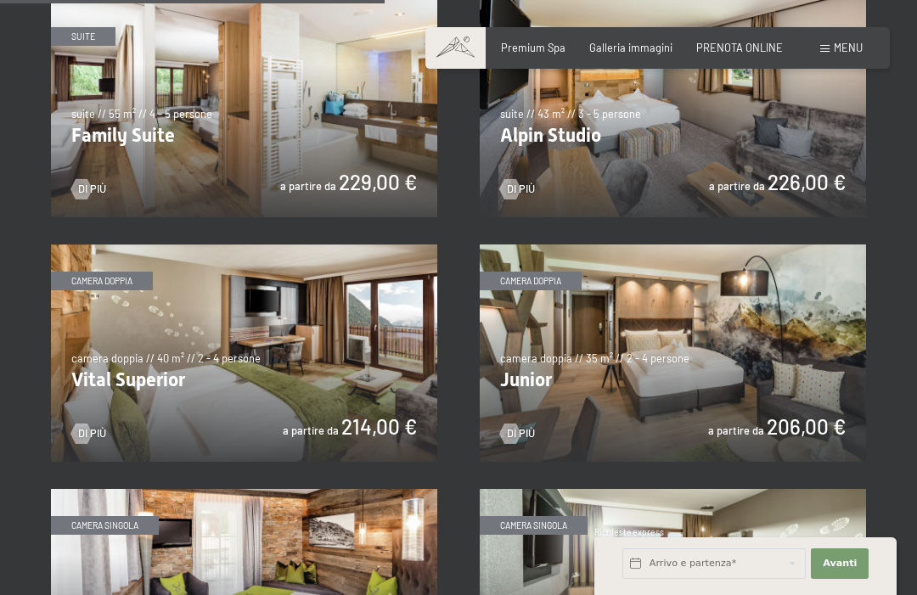
click at [614, 365] on img at bounding box center [673, 352] width 386 height 217
